Goal: Information Seeking & Learning: Learn about a topic

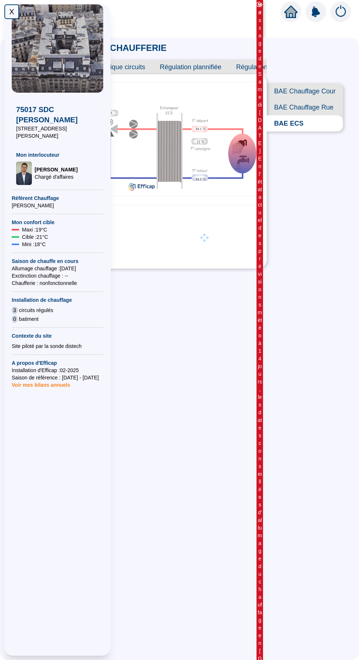
click at [326, 93] on span "BAE Chauffage Cour" at bounding box center [304, 91] width 76 height 16
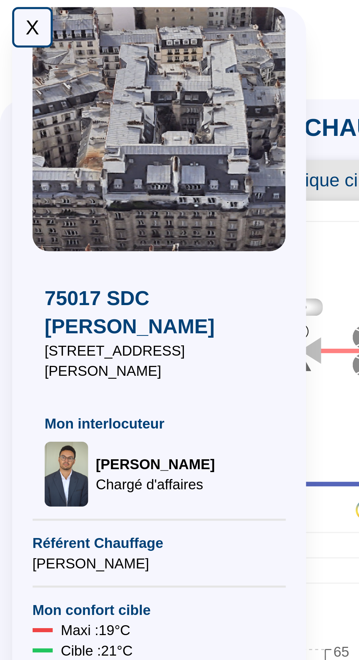
click at [12, 9] on div "X" at bounding box center [11, 11] width 15 height 15
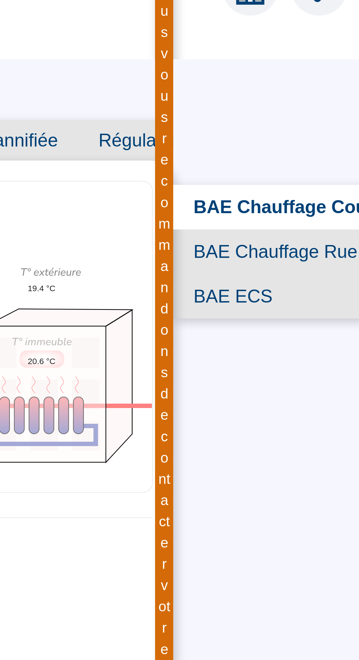
click at [315, 110] on span "BAE Chauffage Rue" at bounding box center [303, 107] width 80 height 16
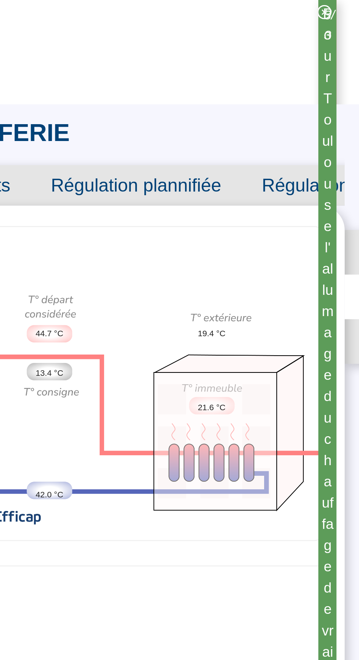
click at [255, 68] on span "Régulation prédictive" at bounding box center [266, 67] width 76 height 15
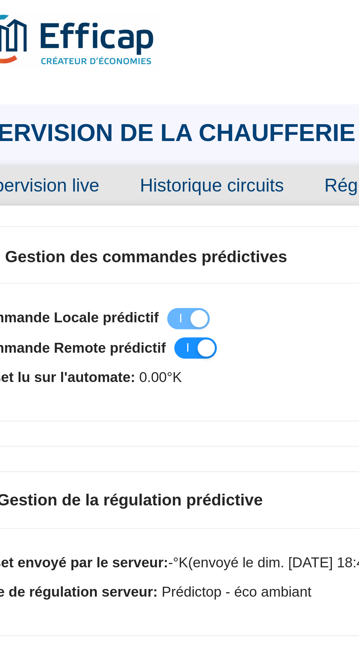
click at [133, 68] on span "Historique circuits" at bounding box center [114, 67] width 67 height 15
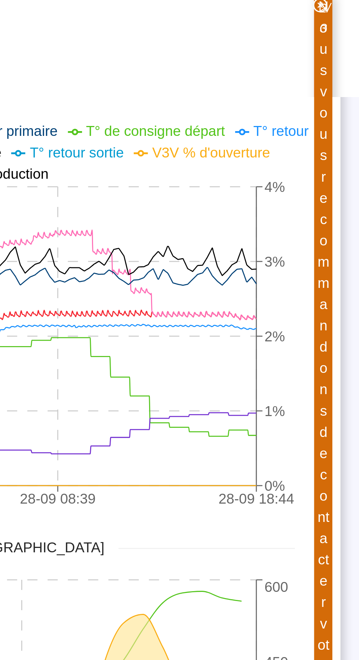
scroll to position [108, 0]
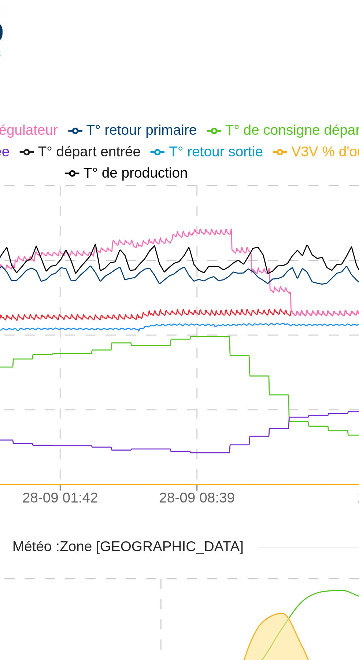
click at [184, 154] on icon "27-09 18:46 28-09 01:42 28-09 08:39 28-09 18:44 0°C 20°C 40°C 60°C 80°C 0% 1% 2…" at bounding box center [140, 117] width 224 height 146
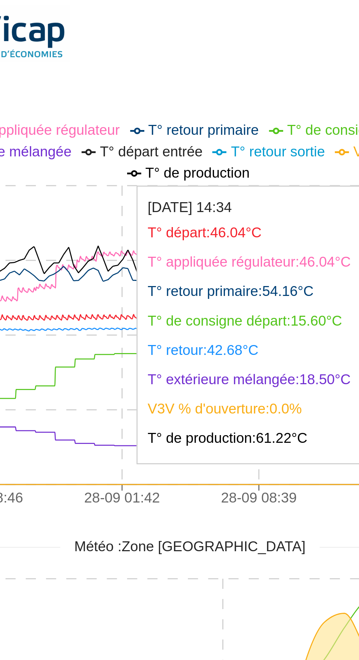
click at [95, 162] on icon "27-09 18:46 28-09 01:42 28-09 08:39 28-09 18:44 0°C 20°C 40°C 60°C 80°C 0% 1% 2…" at bounding box center [140, 117] width 224 height 146
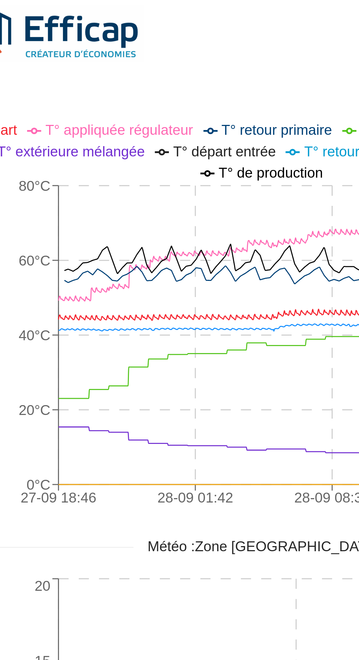
click at [75, 156] on icon "27-09 18:46 28-09 01:42 28-09 08:39 28-09 18:44 0°C 20°C 40°C 60°C 80°C 0% 1% 2…" at bounding box center [140, 117] width 224 height 146
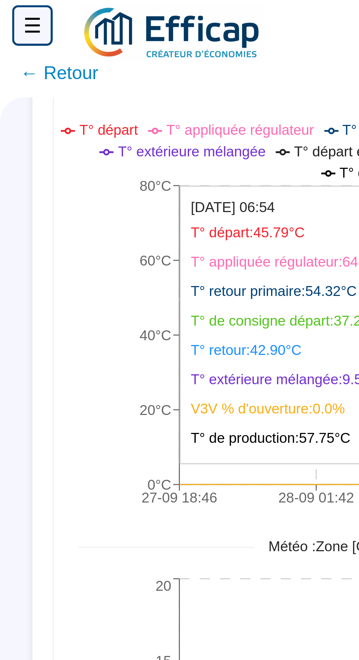
click at [61, 178] on tspan "0°C" at bounding box center [57, 178] width 9 height 6
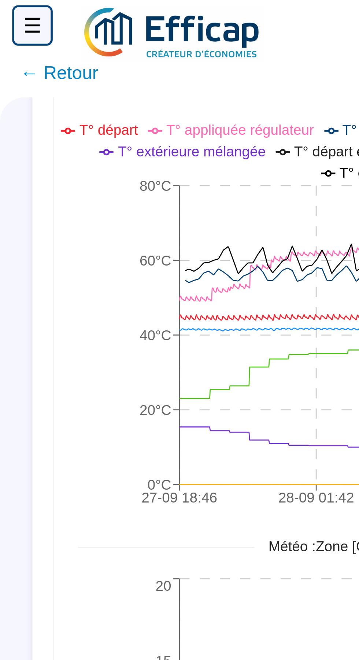
click at [70, 163] on icon "27-09 18:46 28-09 01:42 28-09 08:39 28-09 18:44 0°C 20°C 40°C 60°C 80°C 0% 1% 2…" at bounding box center [140, 117] width 224 height 146
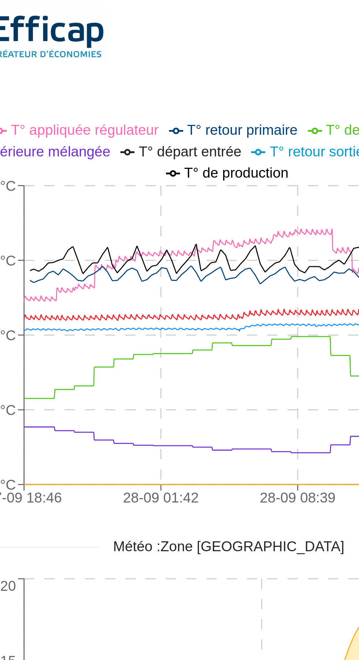
click at [119, 164] on icon "27-09 18:46 28-09 01:42 28-09 08:39 28-09 18:44 0°C 20°C 40°C 60°C 80°C 0% 1% 2…" at bounding box center [140, 117] width 224 height 146
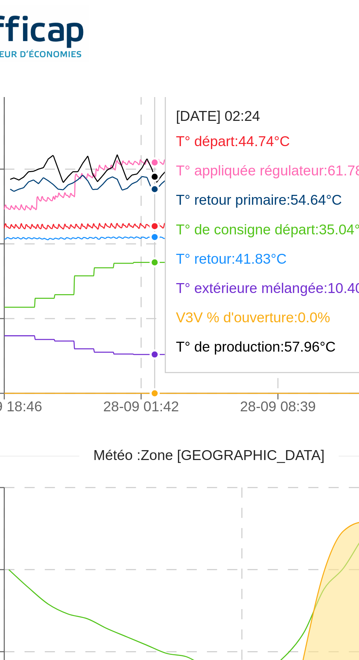
scroll to position [142, 0]
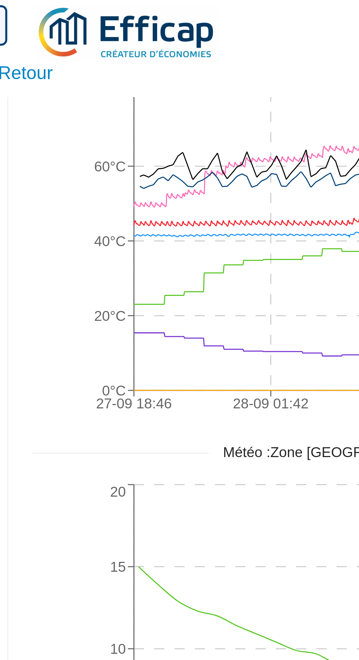
click at [98, 133] on icon "27-09 18:46 28-09 01:42 28-09 08:39 28-09 18:44 0°C 20°C 40°C 60°C 80°C 0% 1% 2…" at bounding box center [140, 83] width 224 height 146
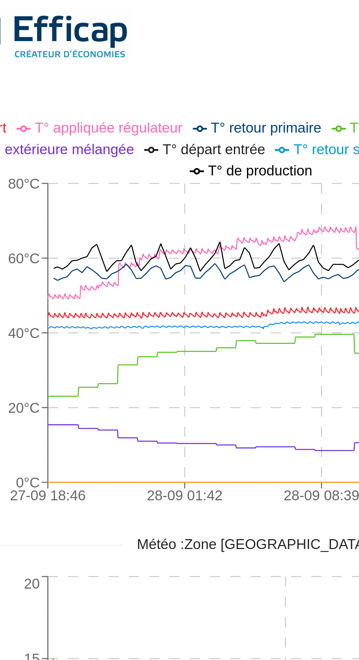
scroll to position [108, 0]
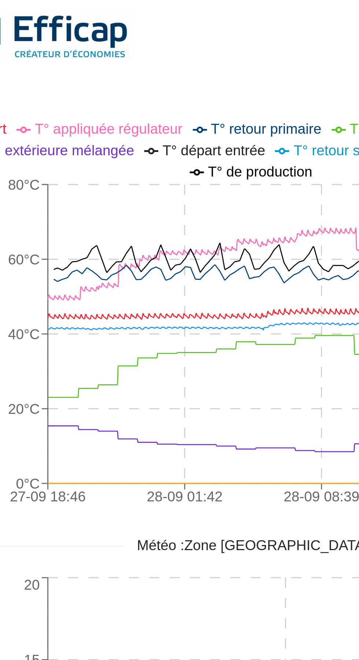
click at [101, 160] on icon "27-09 18:46 28-09 01:42 28-09 08:39 28-09 18:44 0°C 20°C 40°C 60°C 80°C 0% 1% 2…" at bounding box center [140, 117] width 224 height 146
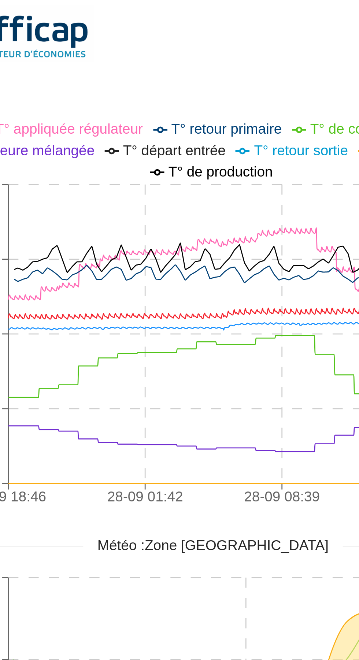
click at [85, 160] on icon "27-09 18:46 28-09 01:42 28-09 08:39 28-09 18:44 0°C 20°C 40°C 60°C 80°C 0% 1% 2…" at bounding box center [140, 117] width 224 height 146
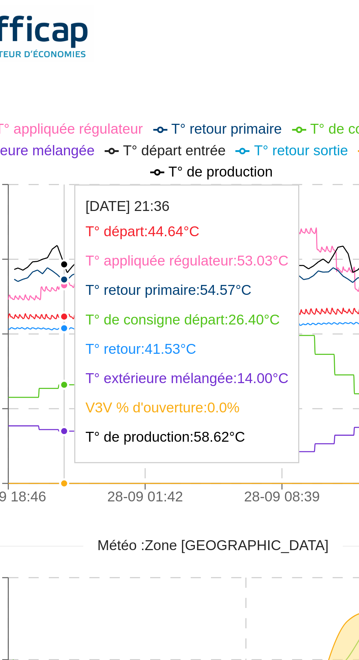
click at [179, 159] on icon "27-09 18:46 28-09 01:42 28-09 08:39 28-09 18:44 0°C 20°C 40°C 60°C 80°C 0% 1% 2…" at bounding box center [140, 117] width 224 height 146
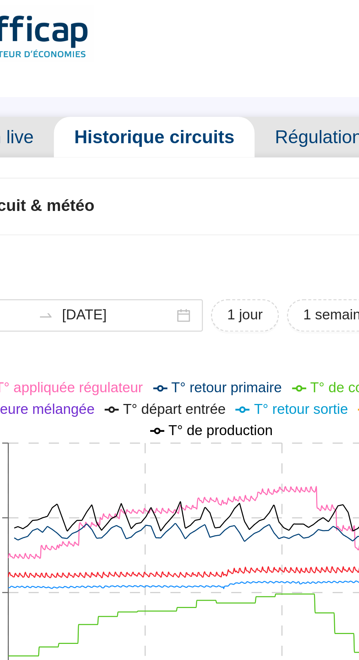
scroll to position [0, 0]
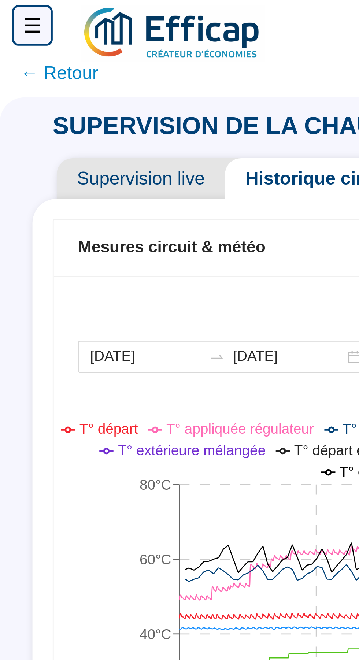
click at [61, 66] on span "Supervision live" at bounding box center [50, 67] width 61 height 15
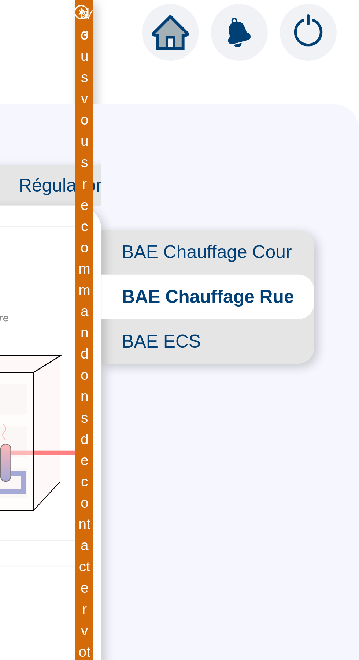
click at [335, 92] on span "BAE Chauffage Cour" at bounding box center [304, 91] width 77 height 16
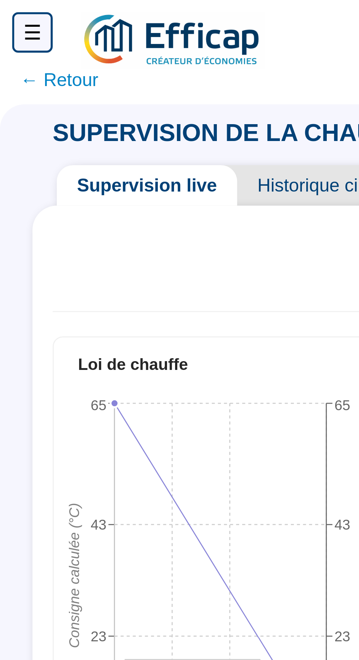
click at [15, 6] on div "☰" at bounding box center [11, 11] width 15 height 15
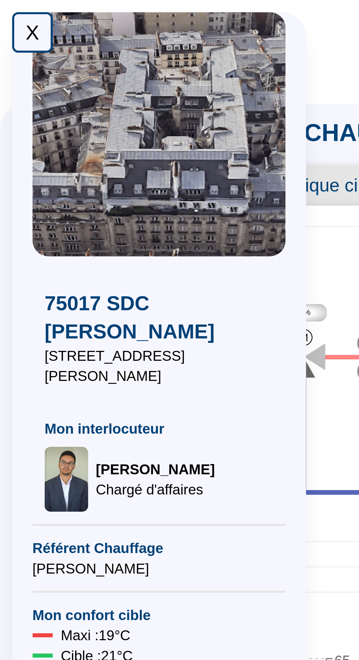
click at [11, 14] on div "X" at bounding box center [11, 11] width 15 height 15
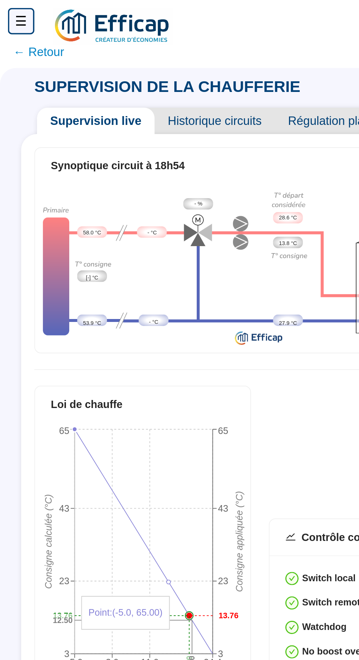
click at [27, 29] on span "← Retour" at bounding box center [21, 29] width 28 height 10
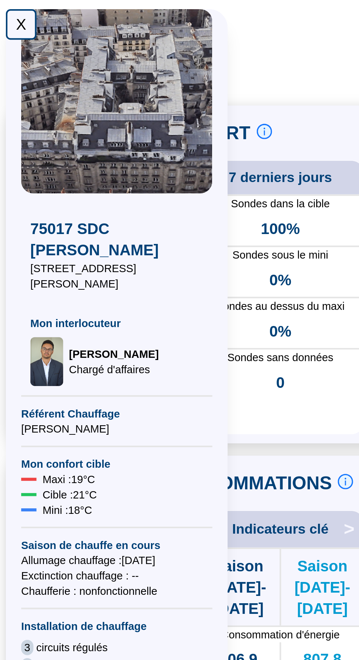
click at [9, 11] on div "X" at bounding box center [11, 11] width 15 height 15
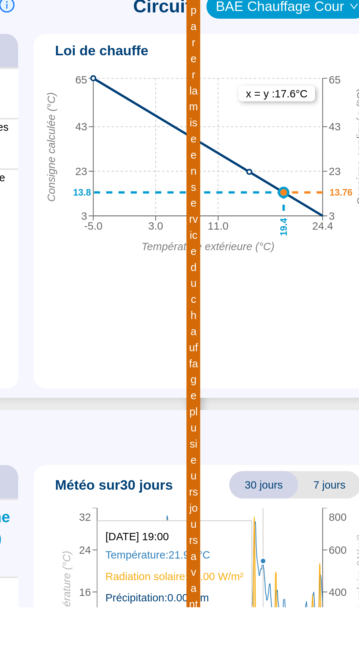
scroll to position [53, 0]
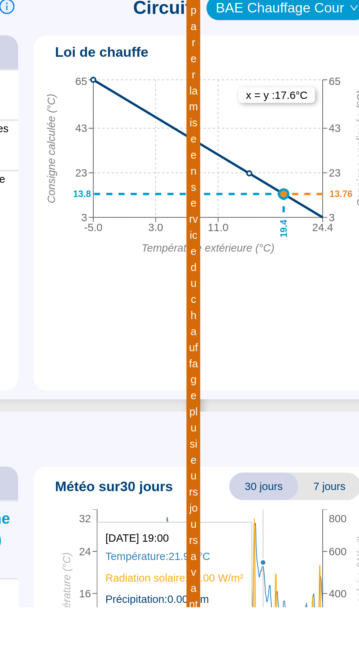
click at [302, 638] on icon "29 août 2025 [DATE] [DATE] 0 8 16 24 32 Température (°C) 0 200 400 600 800 Radi…" at bounding box center [266, 658] width 161 height 91
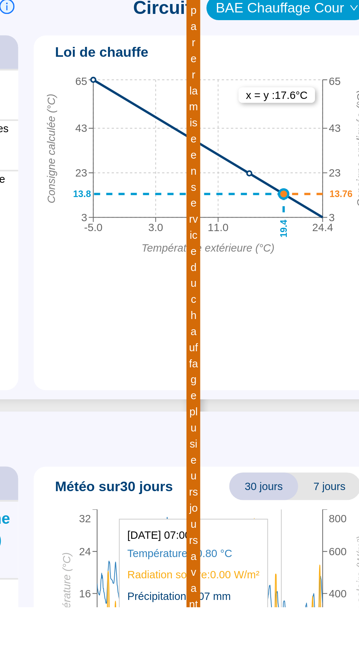
click at [317, 651] on icon "29 août 2025 [DATE] [DATE] 0 8 16 24 32 Température (°C) 0 200 400 600 800 Radi…" at bounding box center [266, 658] width 161 height 91
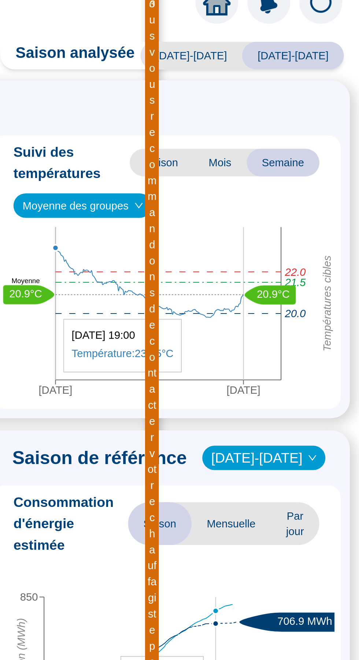
scroll to position [11, 0]
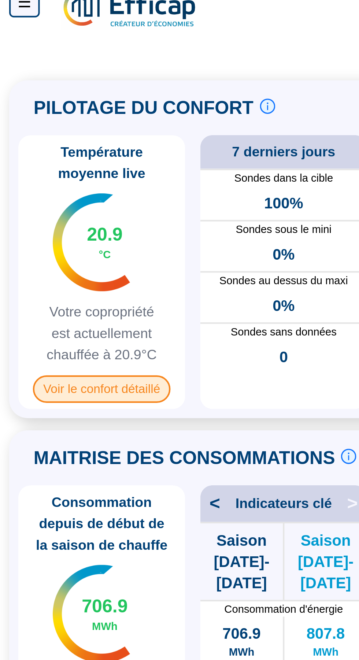
click at [72, 192] on span "Voir le confort détaillé" at bounding box center [49, 186] width 66 height 13
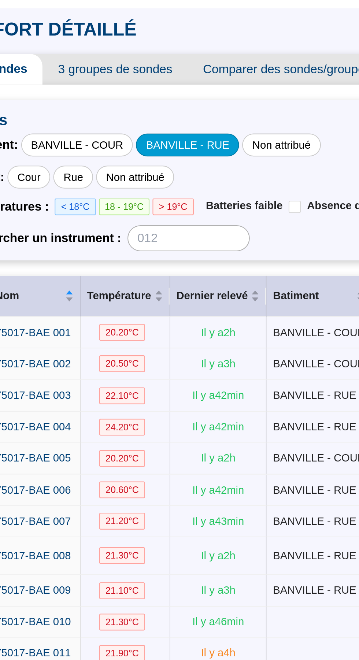
click at [139, 104] on div "BANVILLE - RUE" at bounding box center [131, 103] width 49 height 11
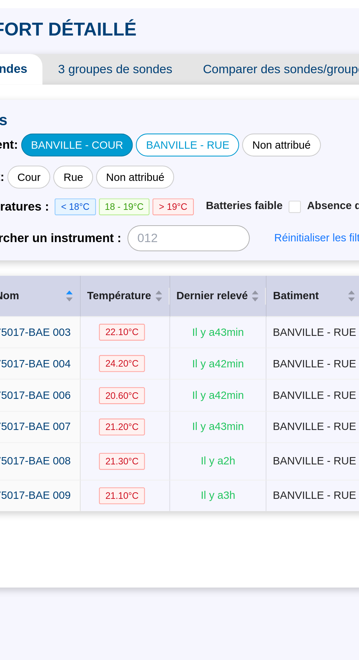
click at [92, 103] on div "BANVILLE - COUR" at bounding box center [79, 103] width 54 height 11
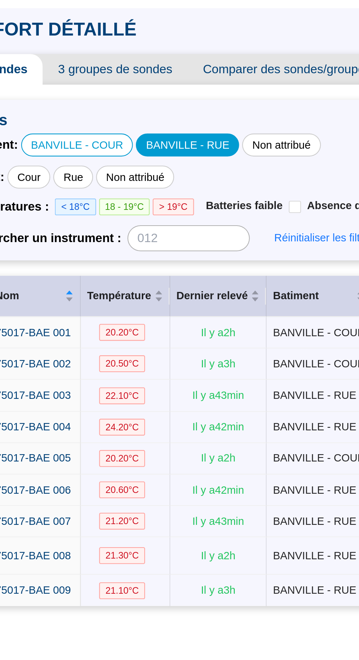
click at [135, 105] on div "BANVILLE - RUE" at bounding box center [131, 103] width 49 height 11
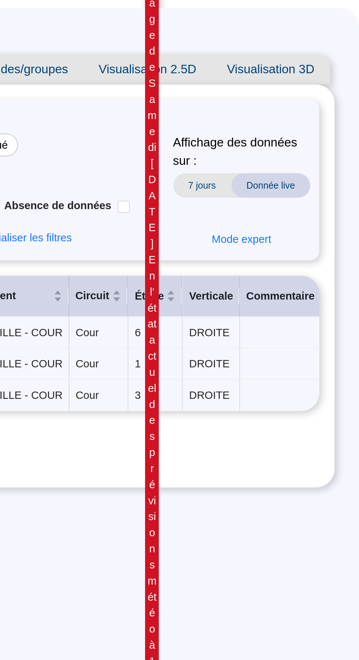
click at [291, 124] on span "7 jours" at bounding box center [284, 123] width 28 height 12
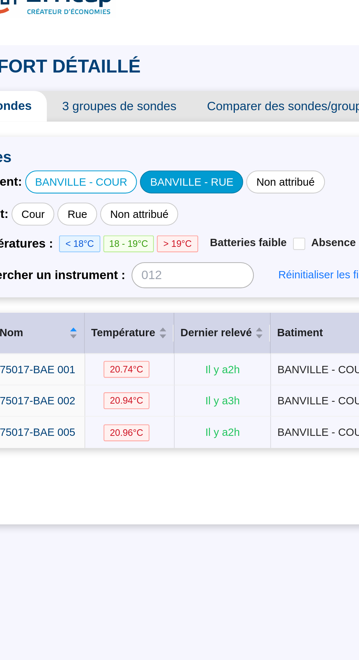
click at [138, 104] on div "BANVILLE - RUE" at bounding box center [131, 103] width 49 height 11
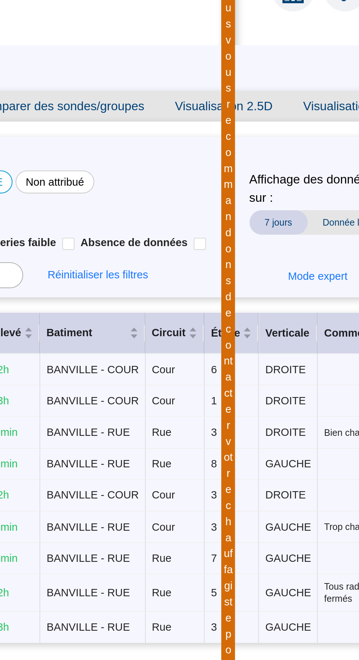
click at [283, 126] on span "7 jours" at bounding box center [284, 123] width 28 height 12
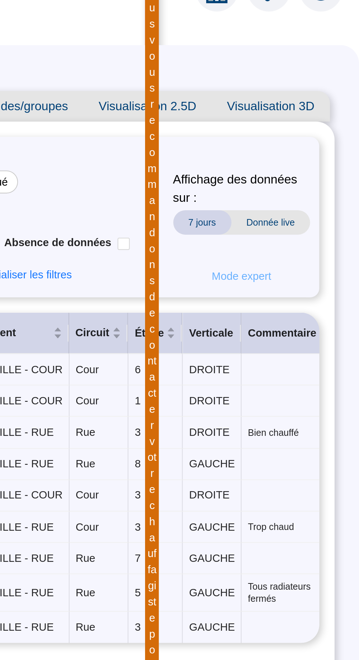
click at [308, 152] on span "Mode expert" at bounding box center [302, 149] width 29 height 8
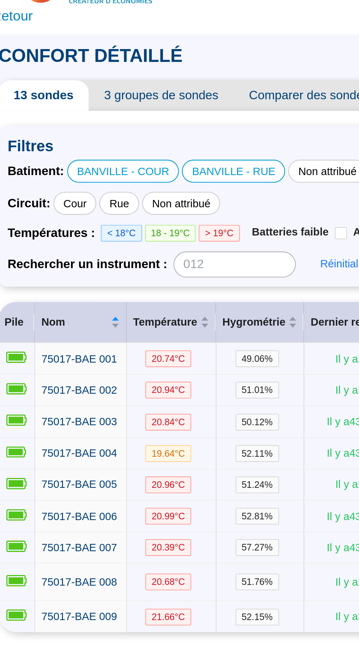
click at [105, 192] on span "20.74 °C" at bounding box center [100, 193] width 22 height 8
click at [63, 193] on span "75017-BAE 001" at bounding box center [58, 193] width 36 height 6
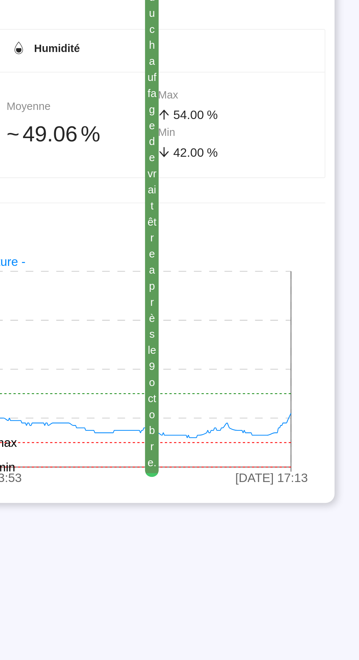
click at [313, 353] on icon "[DATE] 18:13 [DATE] 23:53 [DATE] 17:13 18°C 20°C 22°C 24°C 26°C min max" at bounding box center [179, 322] width 326 height 117
click at [321, 352] on icon "[DATE] 18:13 [DATE] 23:53 [DATE] 17:13 18°C 20°C 22°C 24°C 26°C min max" at bounding box center [179, 322] width 326 height 117
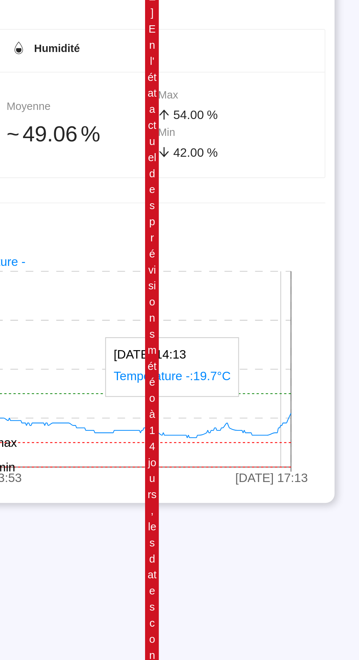
click at [302, 355] on icon "[DATE] 18:13 [DATE] 23:53 [DATE] 17:13 18°C 20°C 22°C 24°C 26°C min max" at bounding box center [179, 322] width 326 height 117
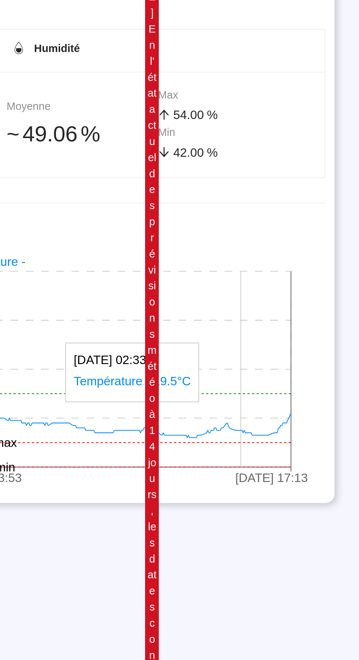
click at [302, 355] on icon "[DATE] 18:13 [DATE] 23:53 [DATE] 17:13 18°C 20°C 22°C 24°C 26°C min max" at bounding box center [179, 322] width 326 height 117
click at [273, 357] on icon "[DATE] 18:13 [DATE] 23:53 [DATE] 17:13 18°C 20°C 22°C 24°C 26°C min max" at bounding box center [179, 322] width 326 height 117
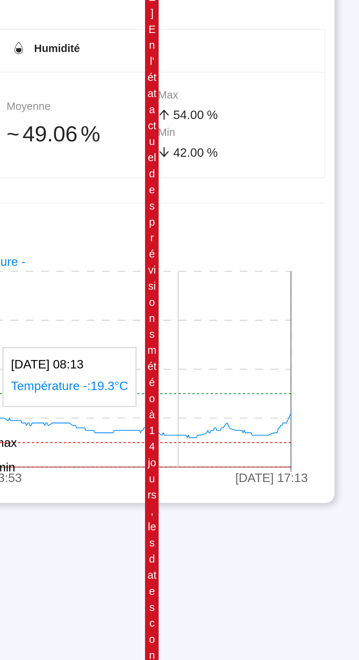
click at [255, 356] on line at bounding box center [189, 356] width 273 height 0
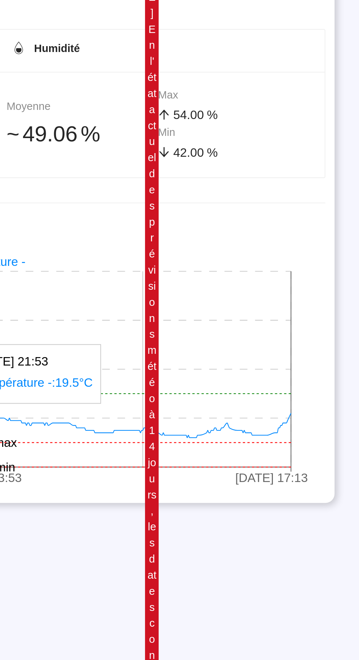
click at [274, 356] on icon "[DATE] 18:13 [DATE] 23:53 [DATE] 17:13 18°C 20°C 22°C 24°C 26°C min max" at bounding box center [179, 322] width 326 height 117
click at [325, 354] on icon "[DATE] 18:13 [DATE] 23:53 [DATE] 17:13 18°C 20°C 22°C 24°C 26°C min max" at bounding box center [179, 322] width 326 height 117
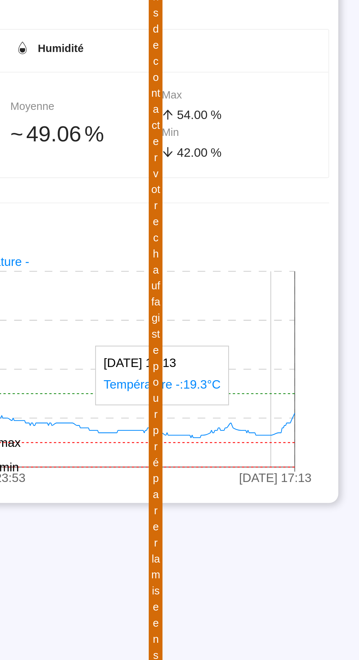
click at [315, 351] on icon "[DATE] 18:13 [DATE] 23:53 [DATE] 17:13 18°C 20°C 22°C 24°C 26°C min max" at bounding box center [179, 322] width 326 height 117
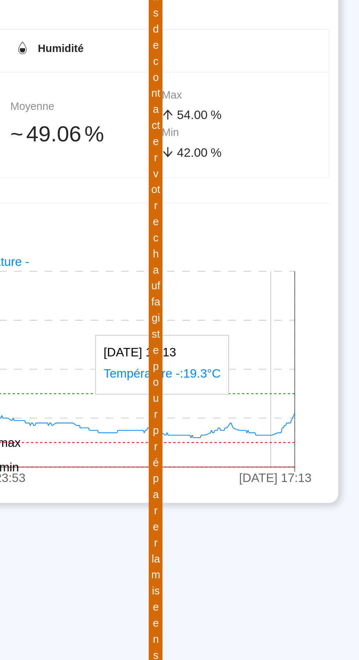
click at [324, 352] on icon "[DATE] 18:13 [DATE] 23:53 [DATE] 17:13 18°C 20°C 22°C 24°C 26°C min max" at bounding box center [179, 322] width 326 height 117
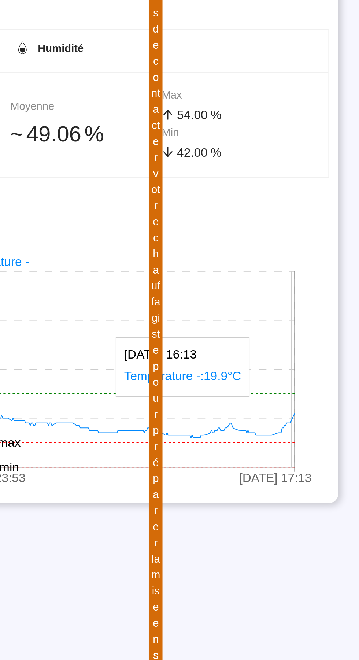
click at [318, 353] on icon "[DATE] 18:13 [DATE] 23:53 [DATE] 17:13 18°C 20°C 22°C 24°C 26°C min max" at bounding box center [179, 322] width 326 height 117
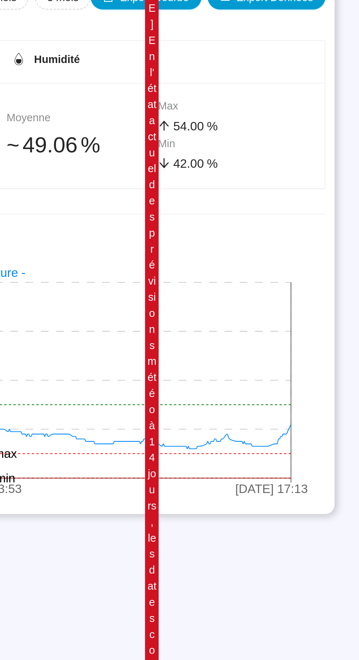
click at [326, 347] on icon "[DATE] 18:13 [DATE] 23:53 [DATE] 17:13 18°C 20°C 22°C 24°C 26°C min max" at bounding box center [179, 322] width 326 height 117
click at [325, 346] on icon "[DATE] 18:13 [DATE] 23:53 [DATE] 17:13 18°C 20°C 22°C 24°C 26°C min max" at bounding box center [179, 322] width 326 height 117
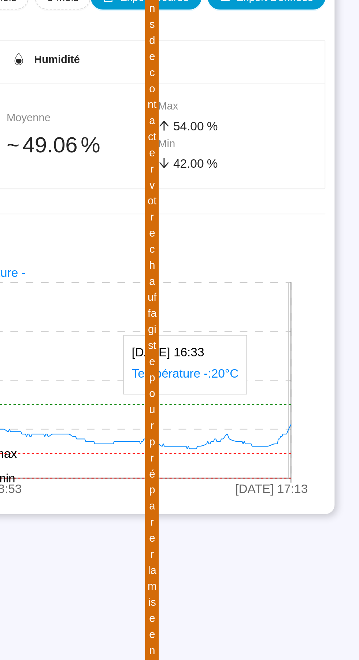
click at [317, 350] on icon "[DATE] 18:13 [DATE] 23:53 [DATE] 17:13 18°C 20°C 22°C 24°C 26°C min max" at bounding box center [179, 322] width 326 height 117
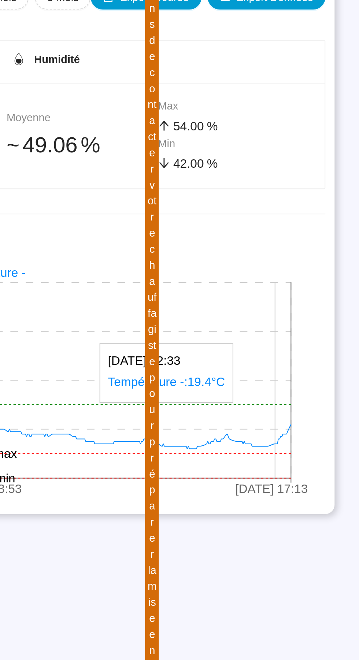
click at [315, 352] on icon "[DATE] 18:13 [DATE] 23:53 [DATE] 17:13 18°C 20°C 22°C 24°C 26°C min max" at bounding box center [179, 322] width 326 height 117
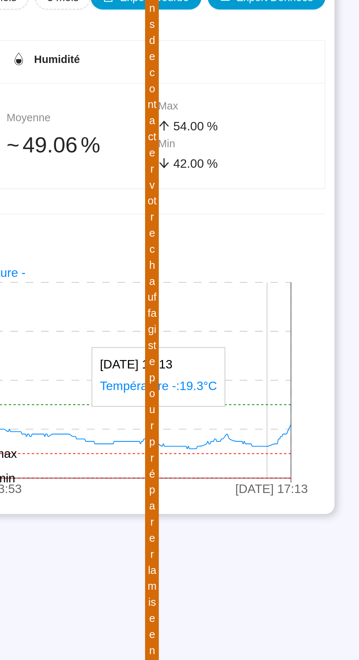
click at [310, 355] on icon "[DATE] 18:13 [DATE] 23:53 [DATE] 17:13 18°C 20°C 22°C 24°C 26°C min max" at bounding box center [179, 322] width 326 height 117
click at [304, 355] on icon "[DATE] 18:13 [DATE] 23:53 [DATE] 17:13 18°C 20°C 22°C 24°C 26°C min max" at bounding box center [179, 322] width 326 height 117
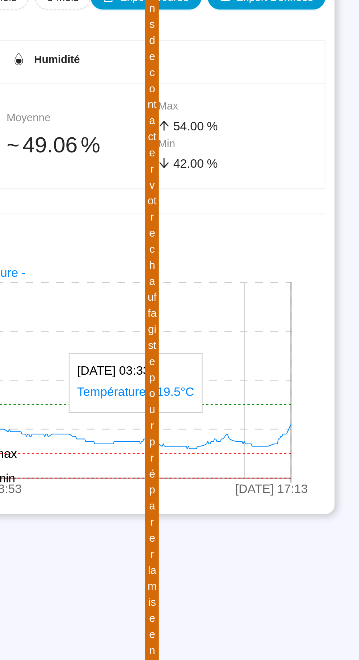
click at [305, 354] on icon "[DATE] 18:13 [DATE] 23:53 [DATE] 17:13 18°C 20°C 22°C 24°C 26°C min max" at bounding box center [179, 322] width 326 height 117
click at [299, 355] on icon "[DATE] 18:13 [DATE] 23:53 [DATE] 17:13 18°C 20°C 22°C 24°C 26°C min max" at bounding box center [179, 322] width 326 height 117
click at [290, 356] on line at bounding box center [189, 356] width 273 height 0
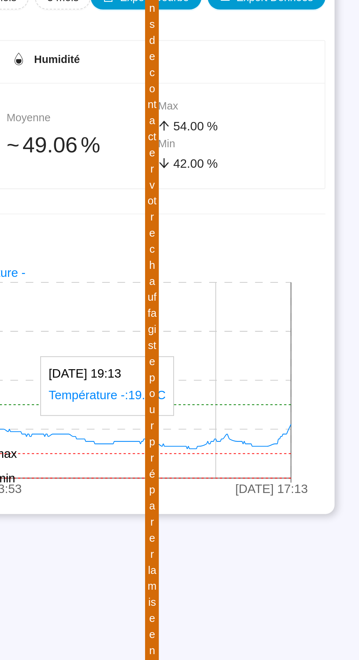
click at [302, 354] on icon "[DATE] 18:13 [DATE] 23:53 [DATE] 17:13 18°C 20°C 22°C 24°C 26°C min max" at bounding box center [179, 322] width 326 height 117
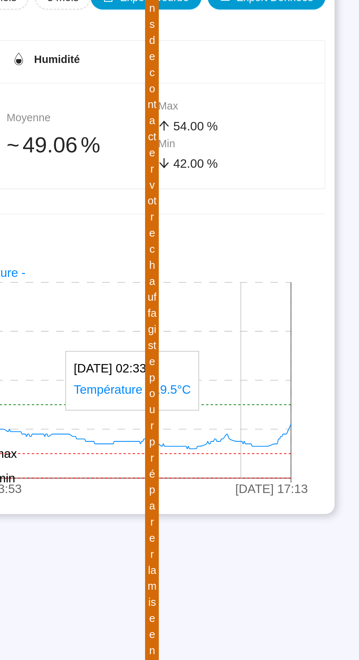
click at [294, 358] on icon "[DATE] 18:13 [DATE] 23:53 [DATE] 17:13 18°C 20°C 22°C 24°C 26°C min max" at bounding box center [179, 322] width 326 height 117
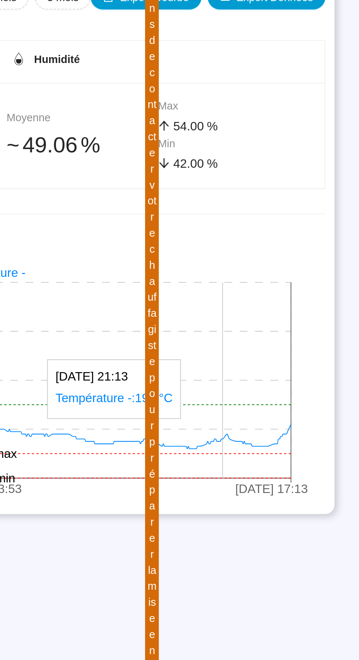
click at [288, 355] on icon "[DATE] 18:13 [DATE] 23:53 [DATE] 17:13 18°C 20°C 22°C 24°C 26°C min max" at bounding box center [179, 322] width 326 height 117
click at [284, 357] on icon "[DATE] 18:13 [DATE] 23:53 [DATE] 17:13 18°C 20°C 22°C 24°C 26°C min max" at bounding box center [179, 322] width 326 height 117
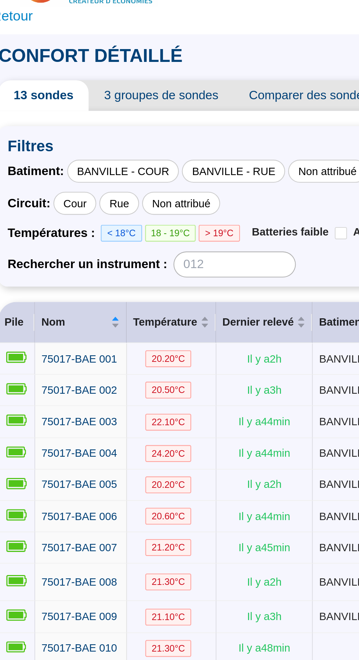
click at [107, 240] on span "24.20 °C" at bounding box center [100, 239] width 22 height 8
click at [64, 238] on span "75017-BAE 004" at bounding box center [58, 238] width 36 height 6
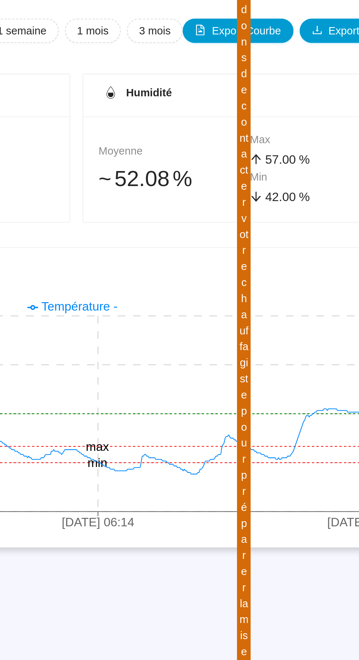
click at [243, 346] on icon "[DATE] 18:14 [DATE] 06:14 [DATE] 17:54 15°C 18°C 21°C 24°C 27°C min max" at bounding box center [179, 322] width 326 height 117
click at [253, 344] on icon "[DATE] 18:14 [DATE] 06:14 [DATE] 17:54 15°C 18°C 21°C 24°C 27°C min max" at bounding box center [179, 322] width 326 height 117
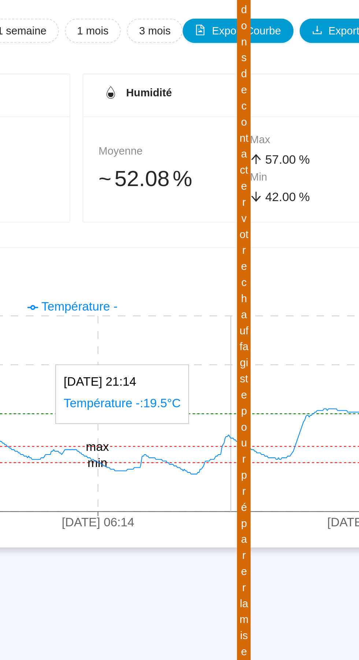
click at [278, 346] on icon "[DATE] 18:14 [DATE] 06:14 [DATE] 17:54 15°C 18°C 21°C 24°C 27°C min max" at bounding box center [179, 322] width 326 height 117
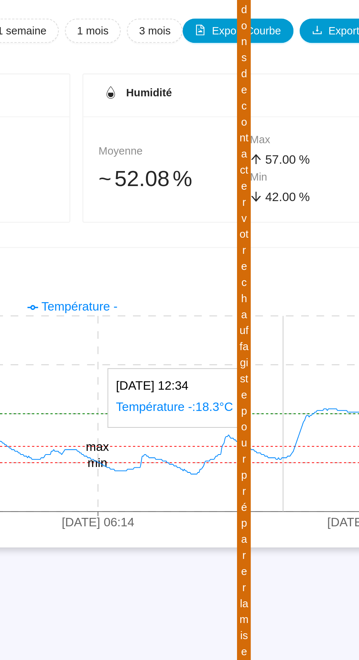
click at [279, 339] on icon "[DATE] 18:14 [DATE] 06:14 [DATE] 17:54 15°C 18°C 21°C 24°C 27°C min max" at bounding box center [179, 322] width 326 height 117
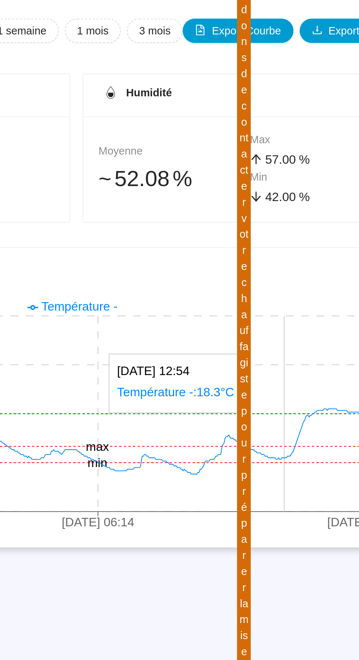
click at [279, 340] on icon "[DATE] 18:14 [DATE] 06:14 [DATE] 17:54 15°C 18°C 21°C 24°C 27°C min max" at bounding box center [179, 322] width 326 height 117
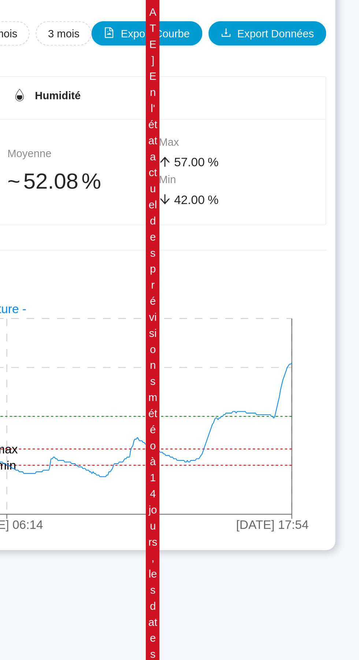
click at [285, 344] on icon "[DATE] 18:14 [DATE] 06:14 [DATE] 17:54 15°C 18°C 21°C 24°C 27°C min max" at bounding box center [179, 322] width 326 height 117
click at [280, 345] on icon "[DATE] 18:14 [DATE] 06:14 [DATE] 17:54 15°C 18°C 21°C 24°C 27°C min max" at bounding box center [179, 322] width 326 height 117
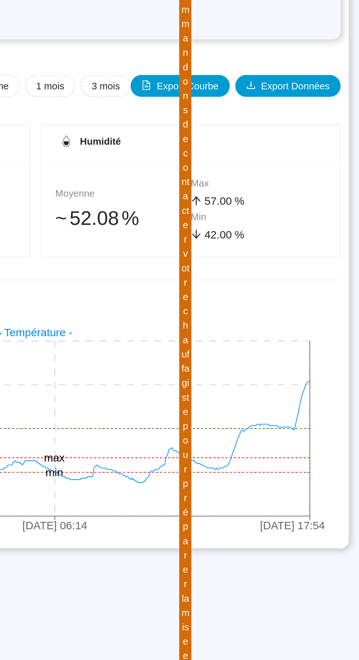
click at [283, 340] on icon "[DATE] 18:14 [DATE] 06:14 [DATE] 17:54 15°C 18°C 21°C 24°C 27°C min max" at bounding box center [179, 322] width 326 height 117
click at [283, 352] on icon "[DATE] 18:14 [DATE] 06:14 [DATE] 17:54 15°C 18°C 21°C 24°C 27°C min max" at bounding box center [179, 322] width 326 height 117
click at [280, 343] on icon "[DATE] 18:14 [DATE] 06:14 [DATE] 17:54 15°C 18°C 21°C 24°C 27°C min max" at bounding box center [179, 322] width 326 height 117
